Goal: Transaction & Acquisition: Purchase product/service

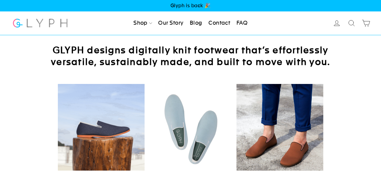
click at [146, 43] on link "Men" at bounding box center [148, 37] width 34 height 14
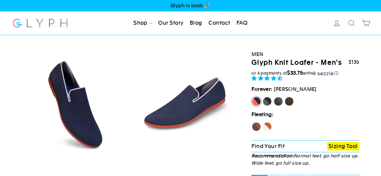
select select "highest-rating"
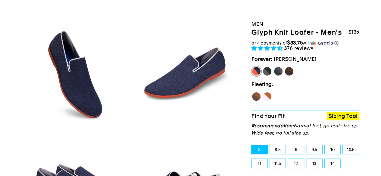
click at [315, 150] on label "9.5" at bounding box center [314, 149] width 16 height 9
click at [307, 146] on input "9.5" at bounding box center [306, 145] width 0 height 0
radio input "true"
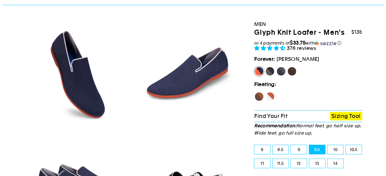
scroll to position [60, 0]
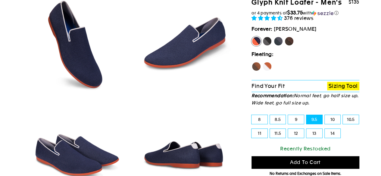
click at [285, 162] on button "Add to cart" at bounding box center [306, 162] width 108 height 13
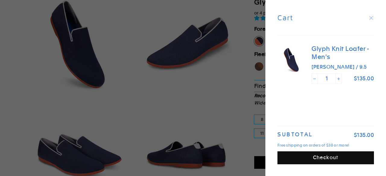
click at [315, 159] on button "Checkout" at bounding box center [325, 158] width 96 height 13
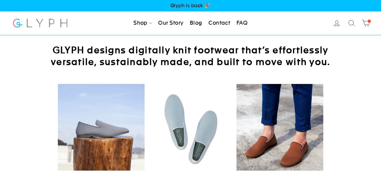
click at [368, 24] on icon at bounding box center [366, 23] width 8 height 8
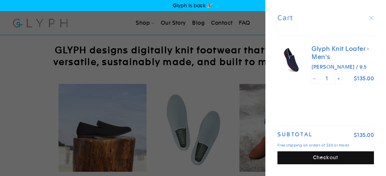
click at [337, 158] on button "Checkout" at bounding box center [325, 158] width 96 height 13
